Goal: Consume media (video, audio)

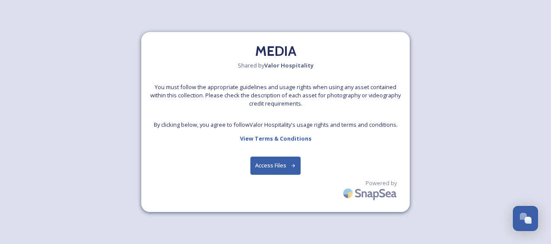
click at [274, 163] on button "Access Files" at bounding box center [275, 166] width 51 height 18
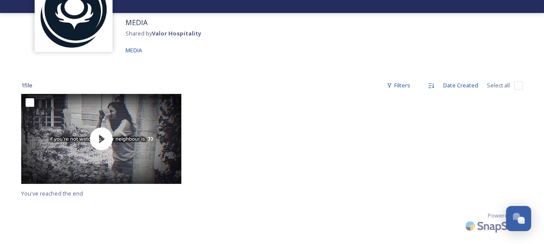
scroll to position [65, 0]
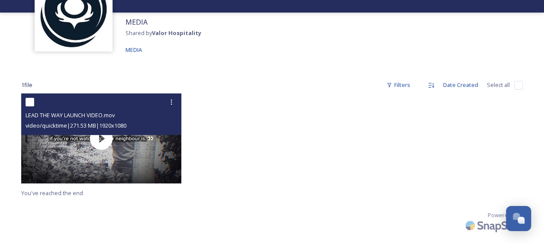
click at [101, 131] on div "LEAD THE WAY LAUNCH VIDEO.mov video/quicktime | 271.53 MB | 1920 x 1080" at bounding box center [101, 114] width 160 height 42
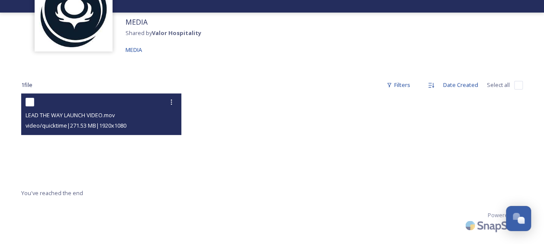
click at [100, 141] on video "LEAD THE WAY LAUNCH VIDEO.mov" at bounding box center [101, 138] width 160 height 90
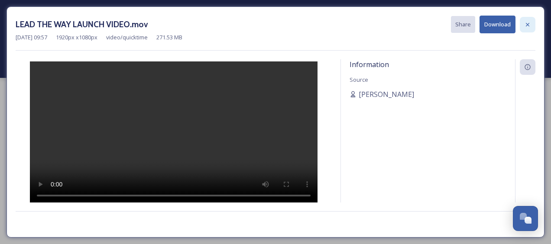
click at [526, 23] on icon at bounding box center [526, 24] width 3 height 3
